Goal: Information Seeking & Learning: Learn about a topic

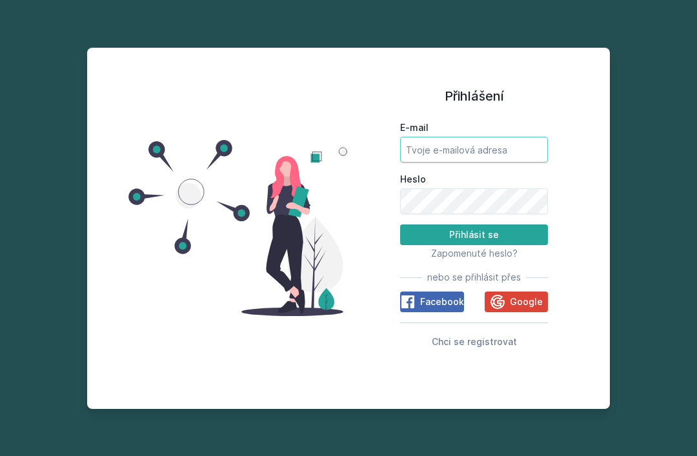
click at [458, 163] on input "E-mail" at bounding box center [474, 150] width 148 height 26
type input "[EMAIL_ADDRESS][DOMAIN_NAME]"
click at [474, 245] on button "Přihlásit se" at bounding box center [474, 235] width 148 height 21
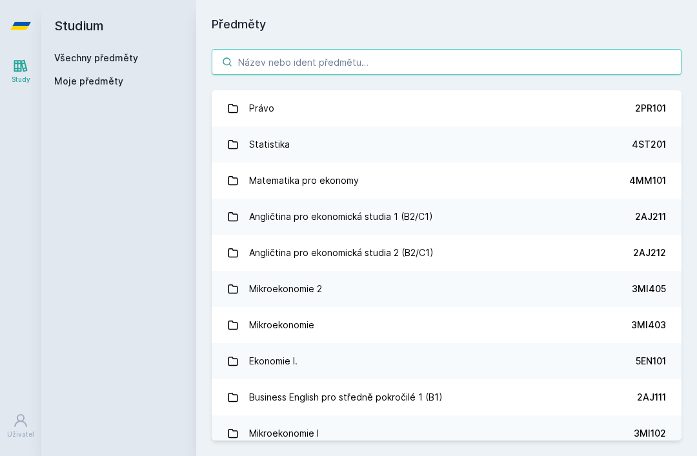
click at [479, 65] on input "search" at bounding box center [447, 62] width 470 height 26
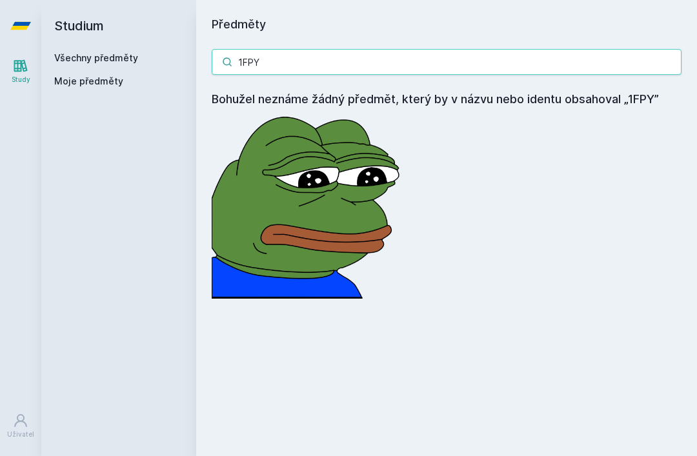
click at [481, 57] on input "1FPY" at bounding box center [447, 62] width 470 height 26
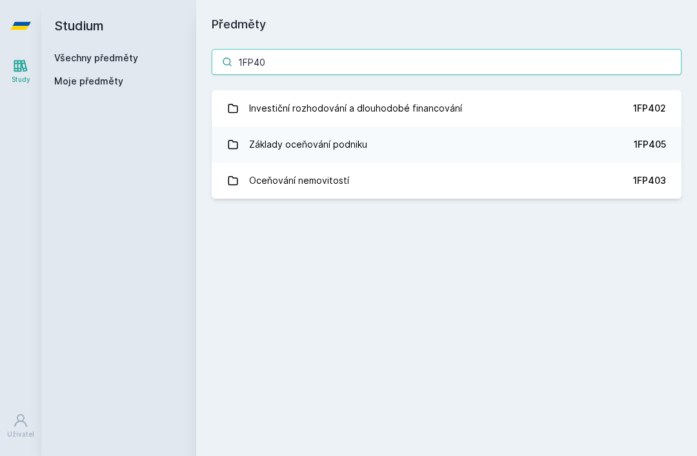
type input "1FP40"
click at [525, 101] on link "Investiční rozhodování a dlouhodobé financování 1FP402" at bounding box center [447, 108] width 470 height 36
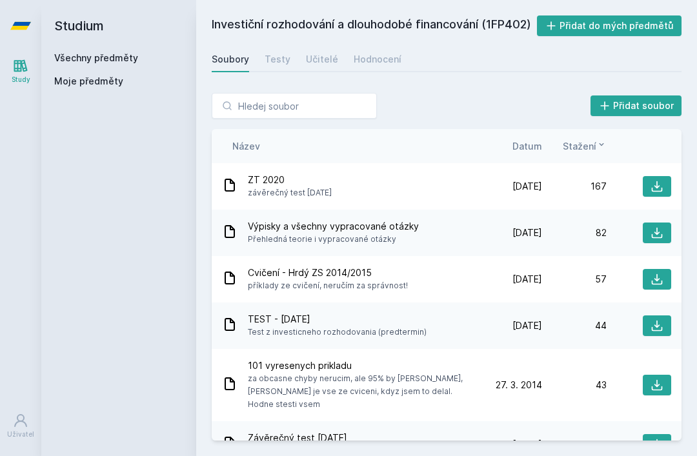
click at [275, 59] on div "Testy" at bounding box center [277, 59] width 26 height 13
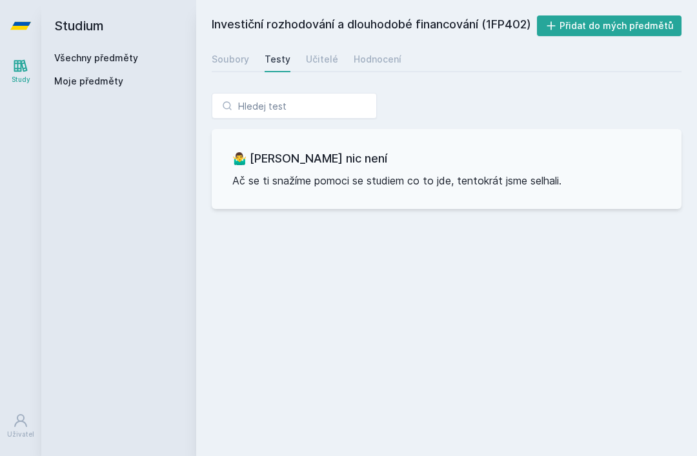
click at [239, 64] on div "Soubory" at bounding box center [230, 59] width 37 height 13
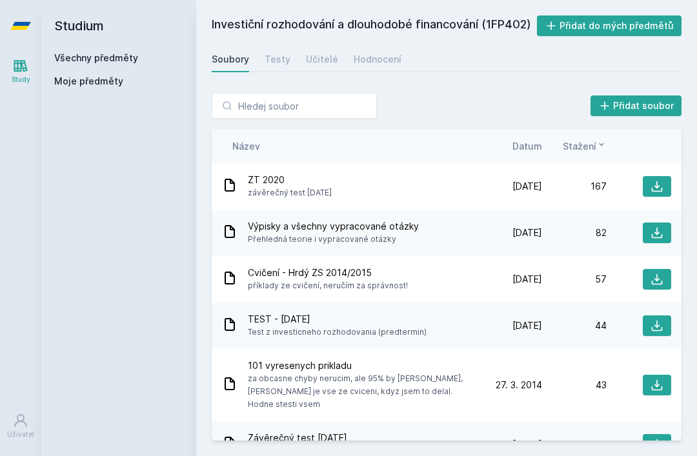
click at [315, 58] on div "Učitelé" at bounding box center [322, 59] width 32 height 13
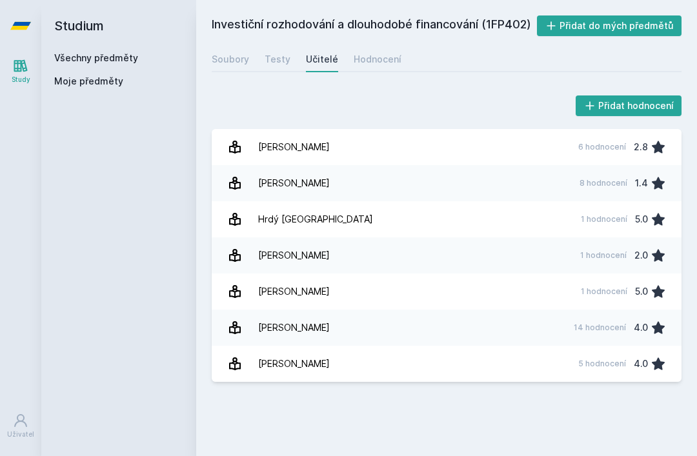
click at [228, 69] on link "Soubory" at bounding box center [230, 59] width 37 height 26
